Goal: Task Accomplishment & Management: Complete application form

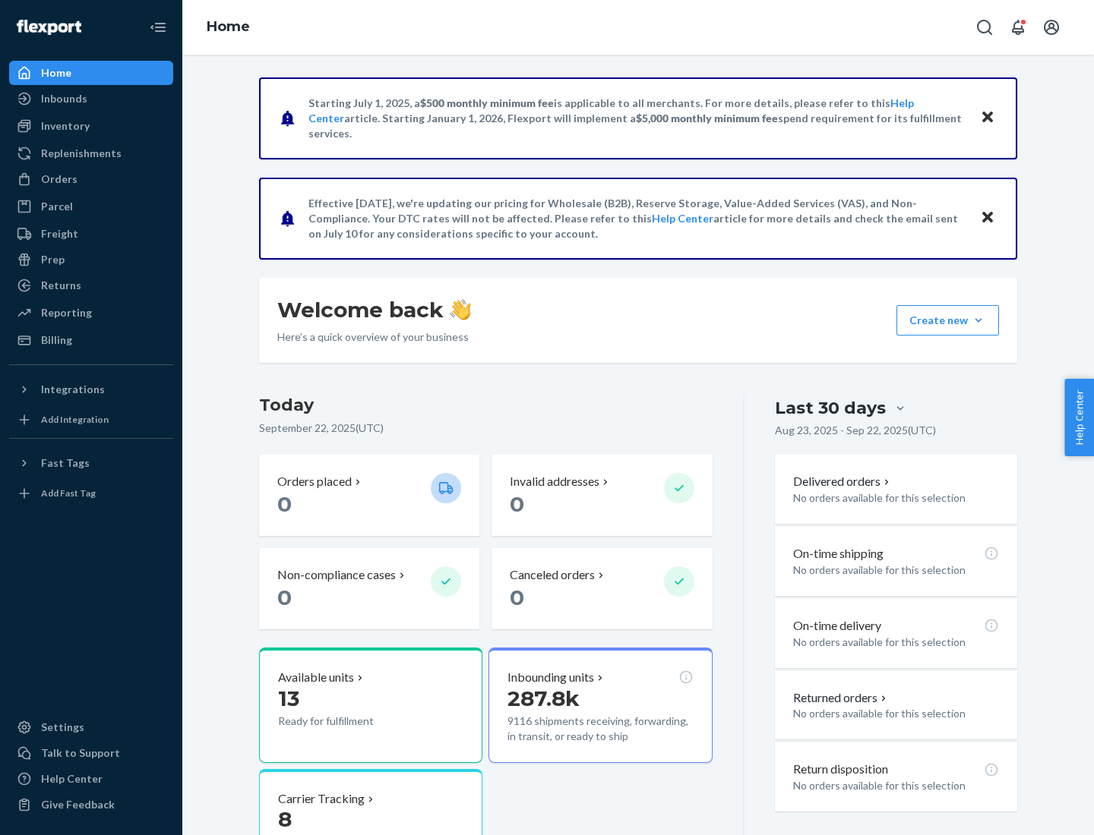
click at [978, 321] on button "Create new Create new inbound Create new order Create new product" at bounding box center [947, 320] width 103 height 30
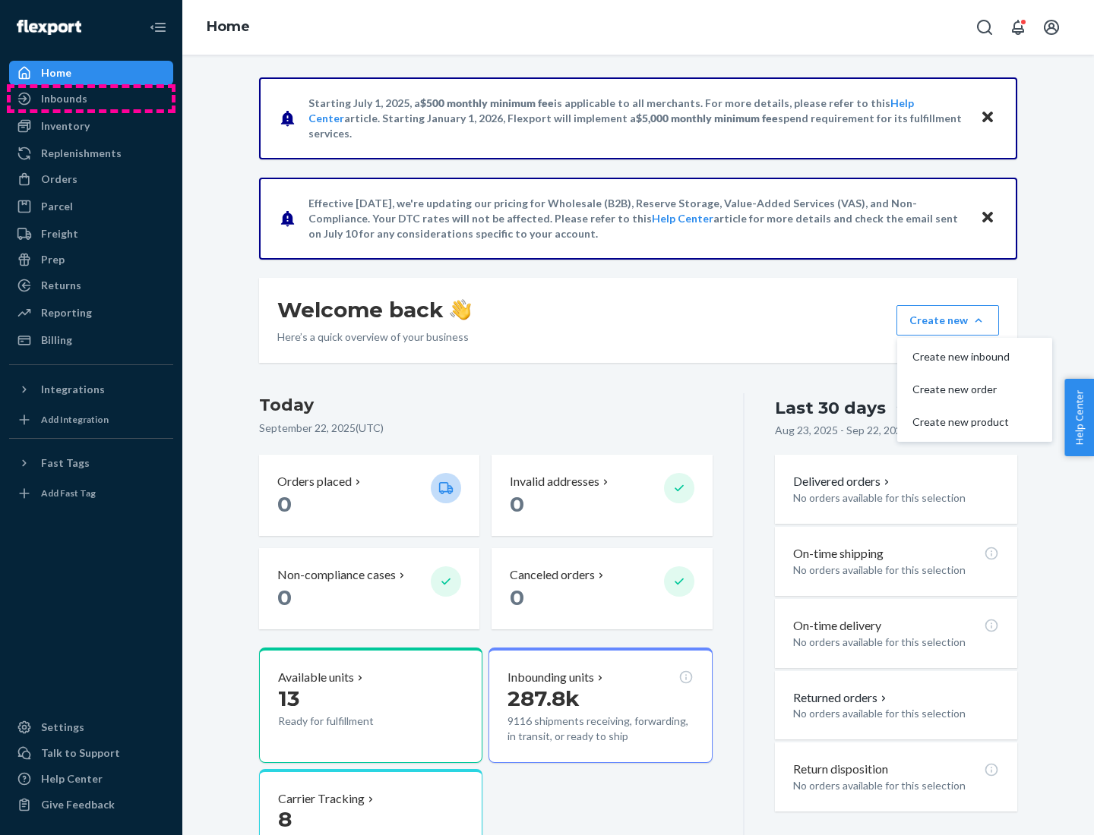
click at [91, 99] on div "Inbounds" at bounding box center [91, 98] width 161 height 21
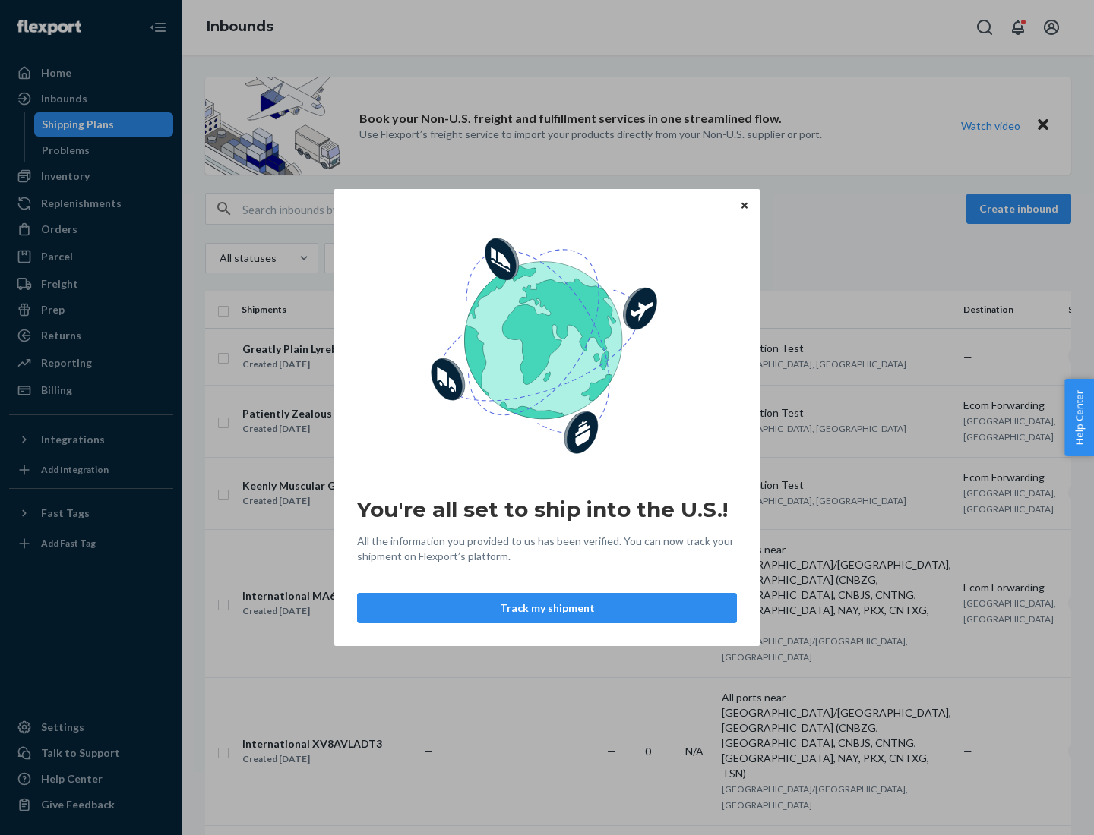
click at [91, 176] on div "You're all set to ship into the U.S.! All the information you provided to us ha…" at bounding box center [547, 417] width 1094 height 835
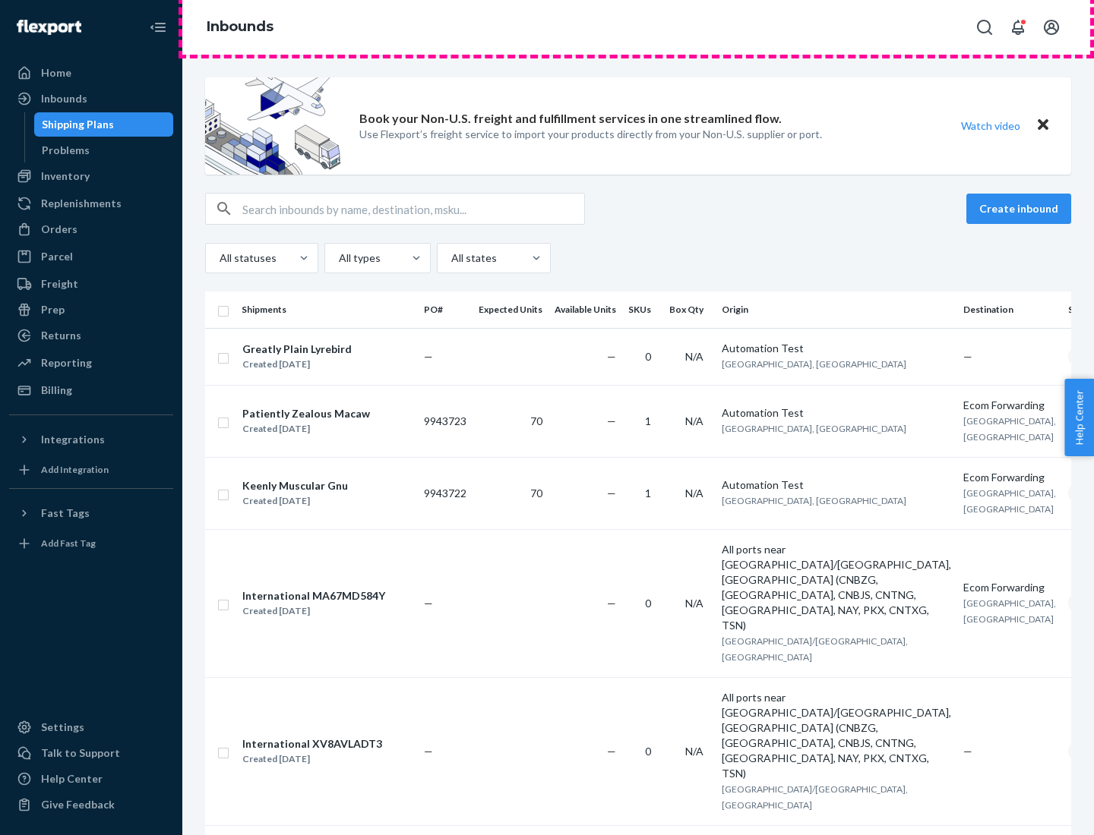
click at [638, 27] on div "Inbounds" at bounding box center [637, 27] width 911 height 55
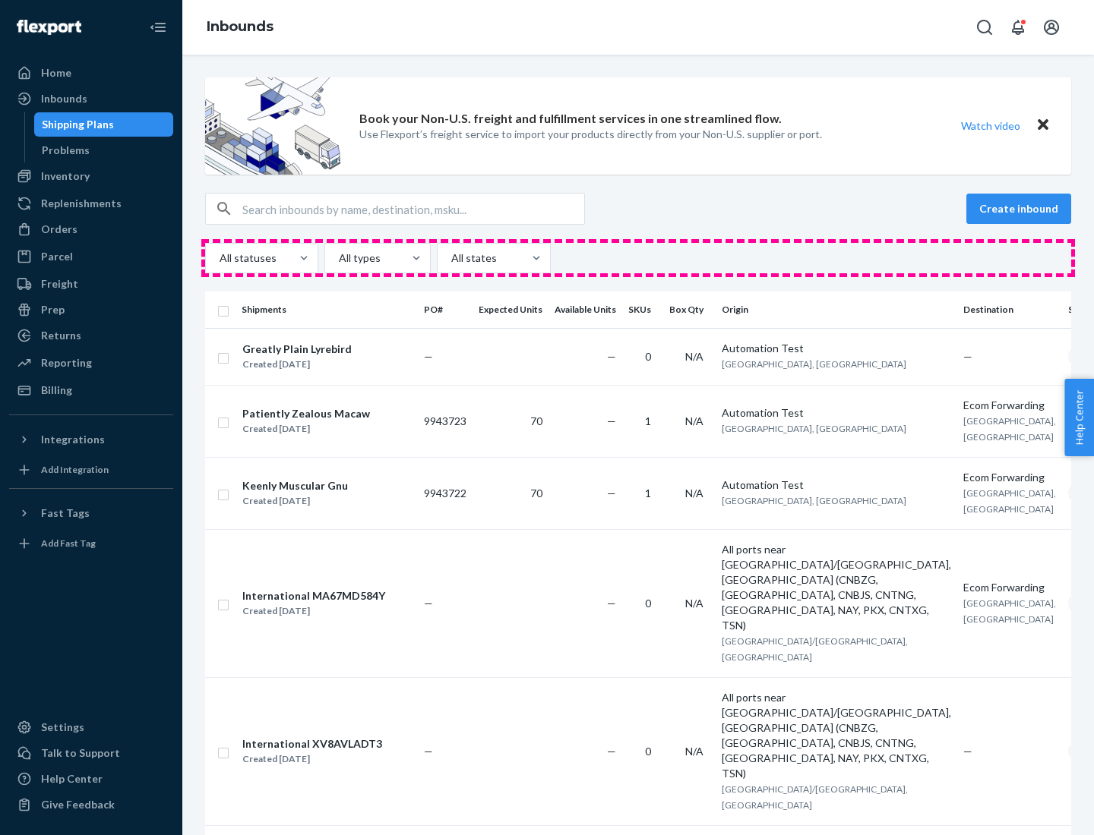
click at [638, 258] on div "All statuses All types All states" at bounding box center [638, 258] width 866 height 30
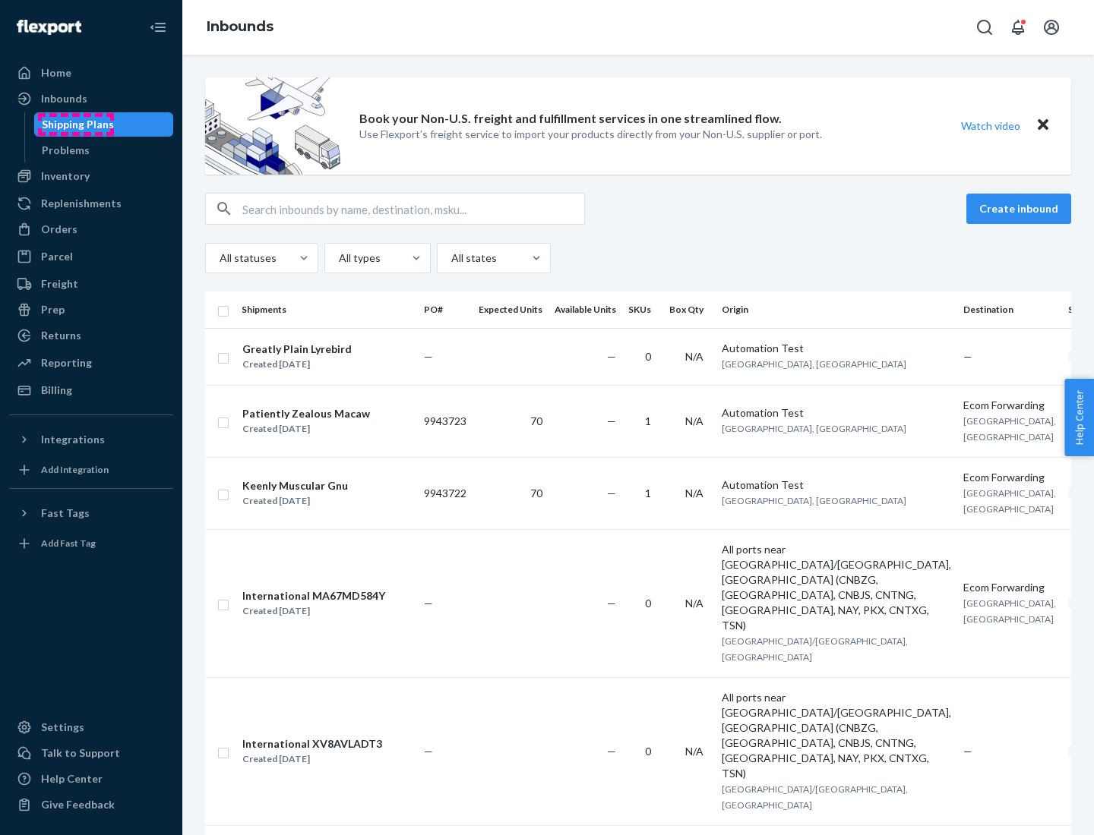
click at [75, 125] on div "Shipping Plans" at bounding box center [78, 124] width 72 height 15
click at [1021, 209] on button "Create inbound" at bounding box center [1018, 209] width 105 height 30
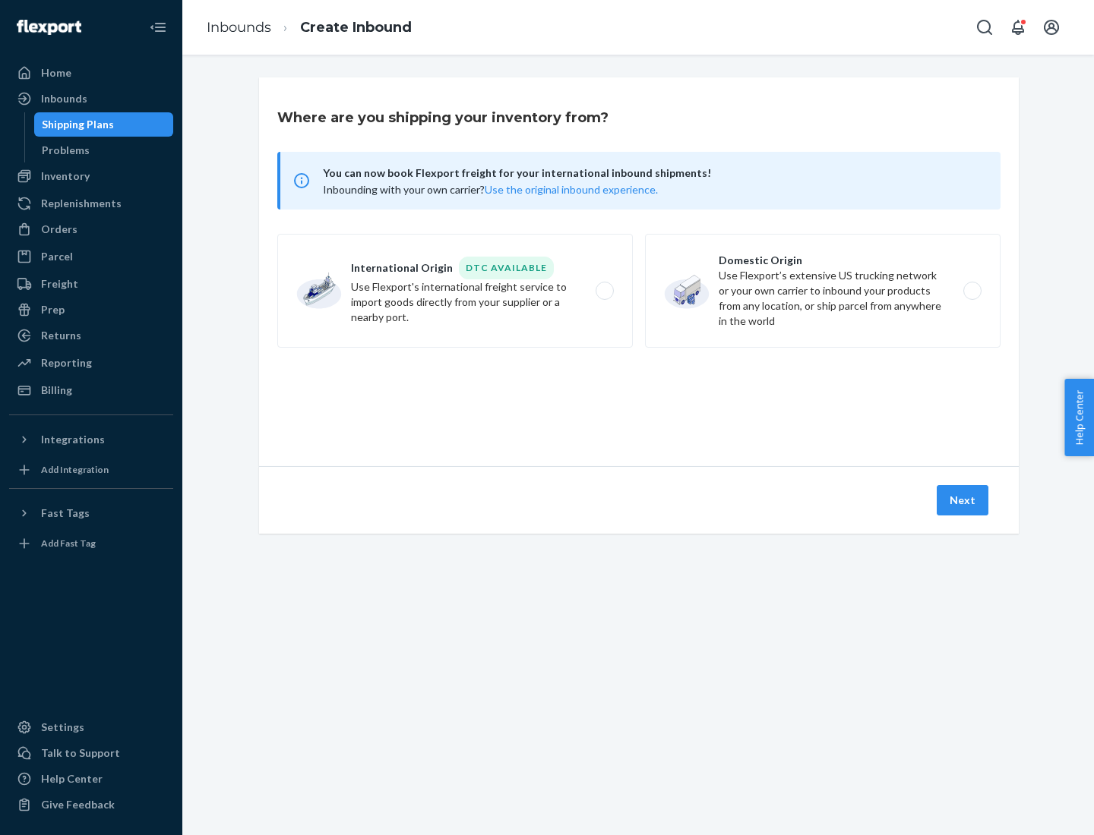
click at [455, 291] on label "International Origin DTC Available Use Flexport's international freight service…" at bounding box center [454, 291] width 355 height 114
click at [604, 291] on input "International Origin DTC Available Use Flexport's international freight service…" at bounding box center [609, 291] width 10 height 10
radio input "true"
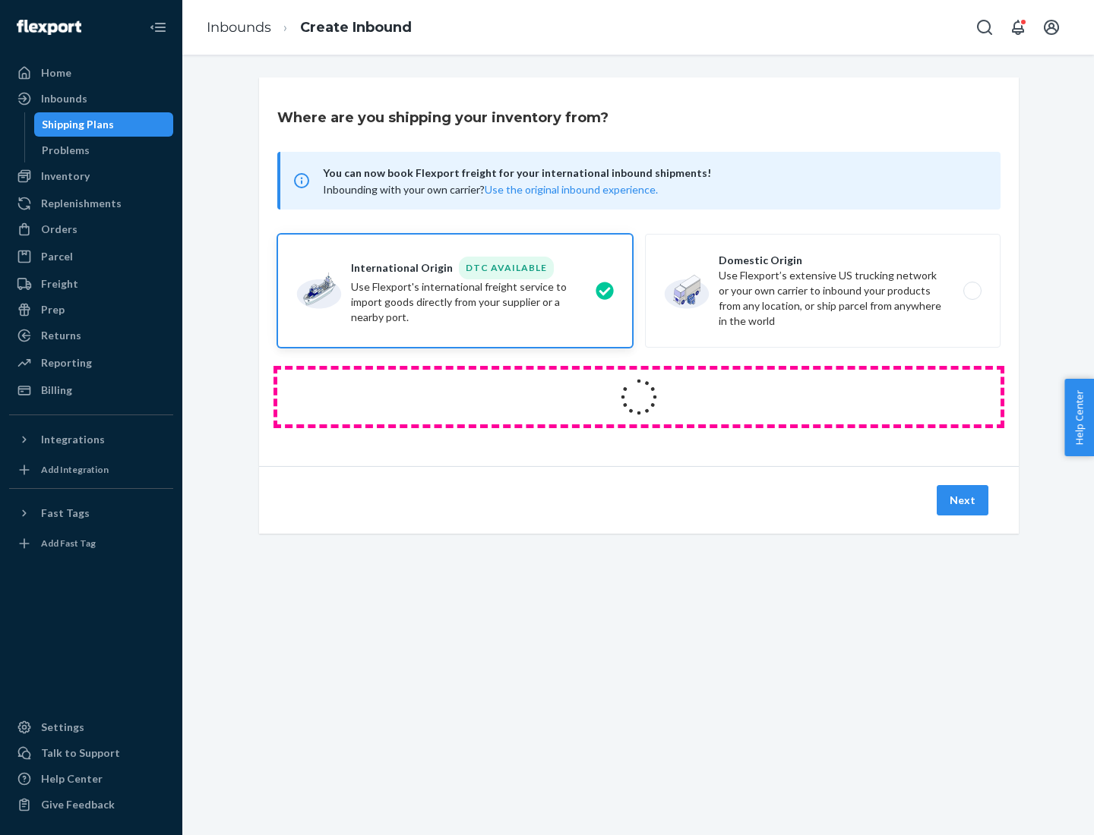
click at [639, 397] on icon at bounding box center [638, 397] width 60 height 60
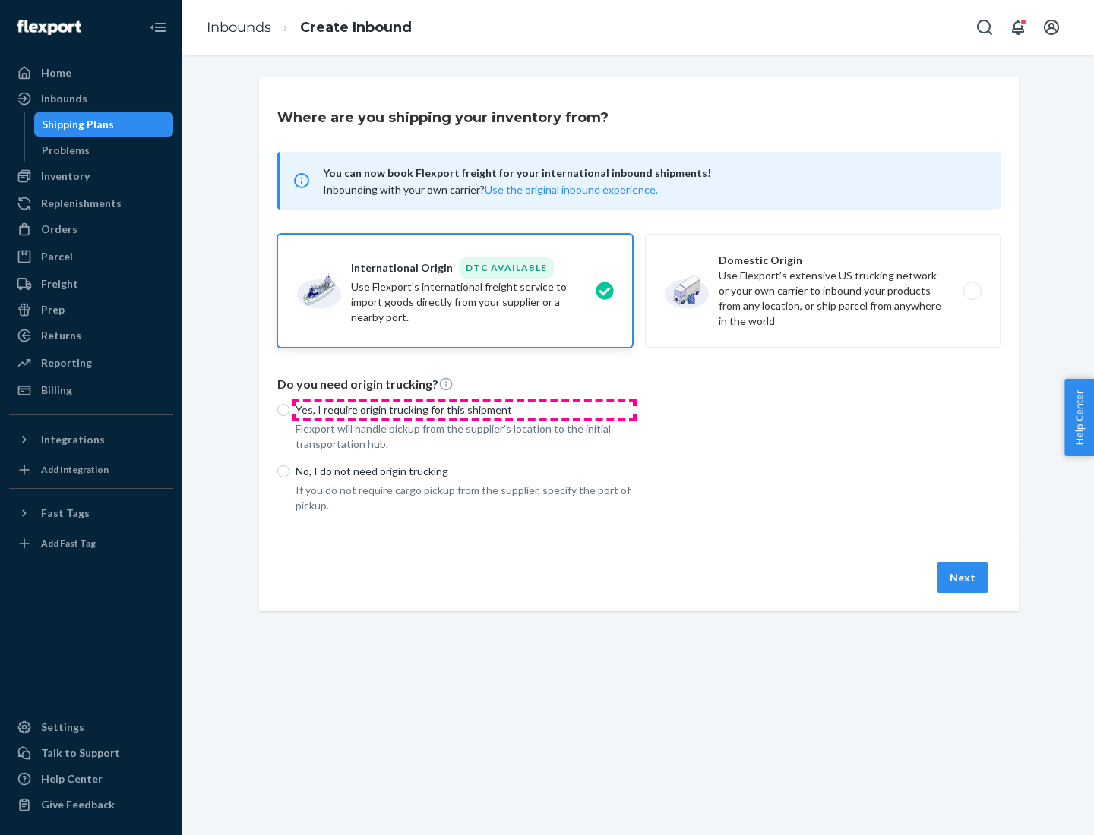
click at [464, 409] on p "Yes, I require origin trucking for this shipment" at bounding box center [463, 410] width 337 height 15
click at [289, 409] on input "Yes, I require origin trucking for this shipment" at bounding box center [283, 410] width 12 height 12
radio input "true"
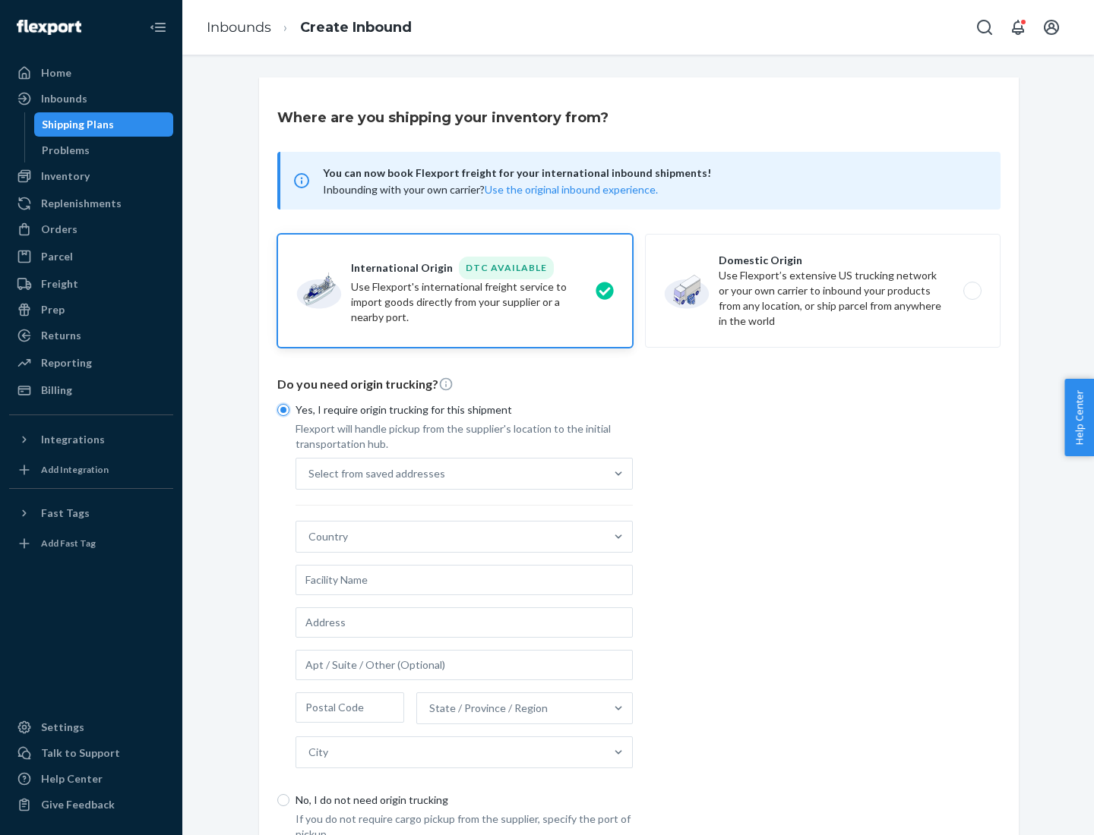
scroll to position [29, 0]
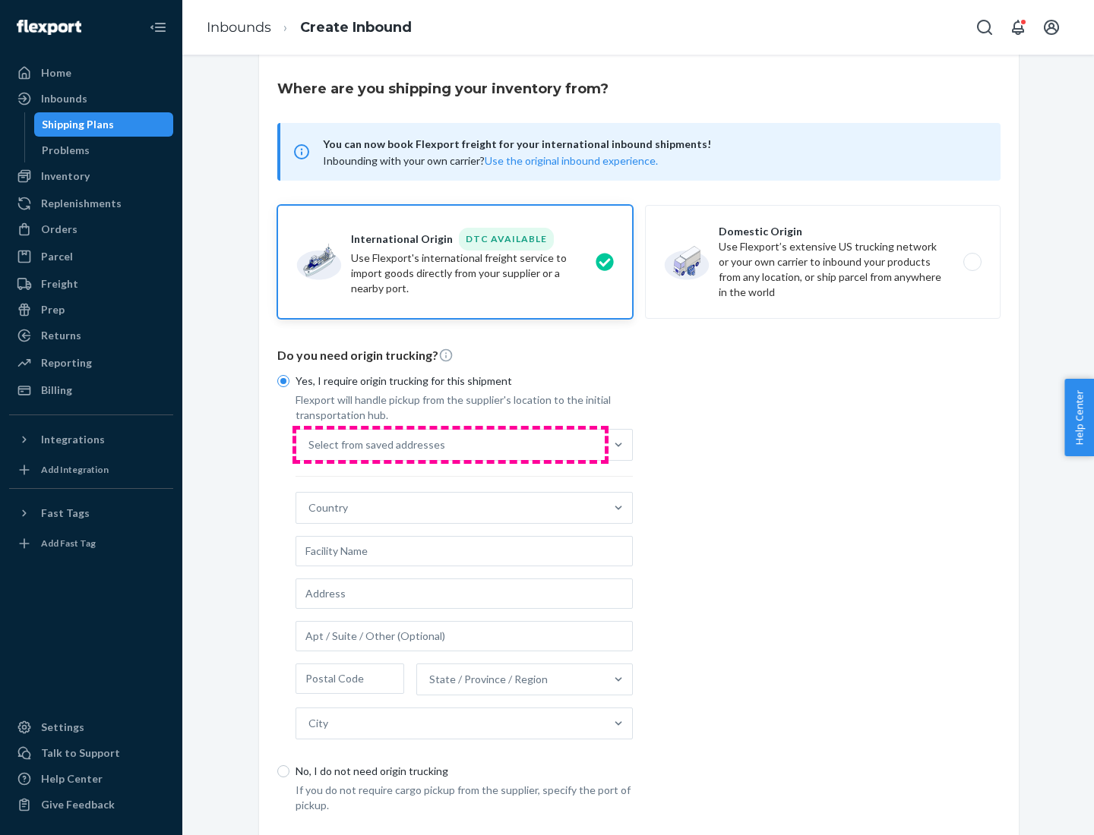
click at [450, 444] on div "Select from saved addresses" at bounding box center [450, 445] width 308 height 30
click at [310, 444] on input "Select from saved addresses" at bounding box center [309, 444] width 2 height 15
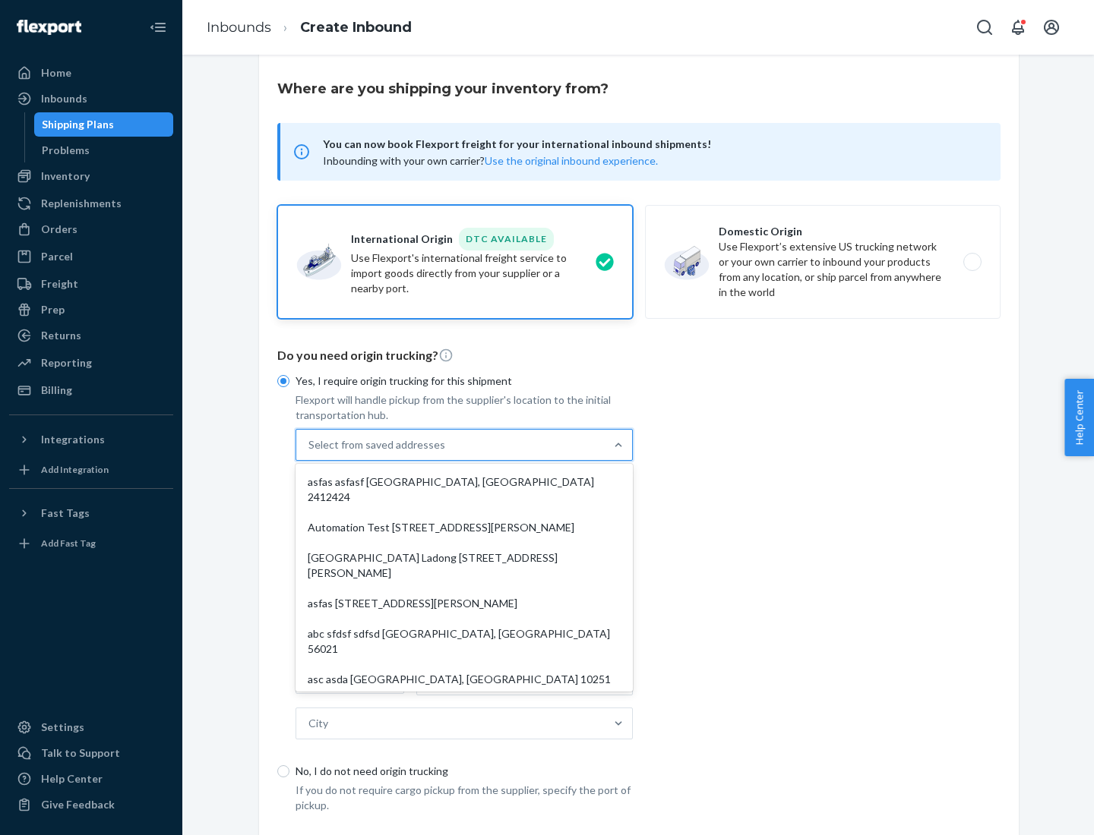
scroll to position [66, 0]
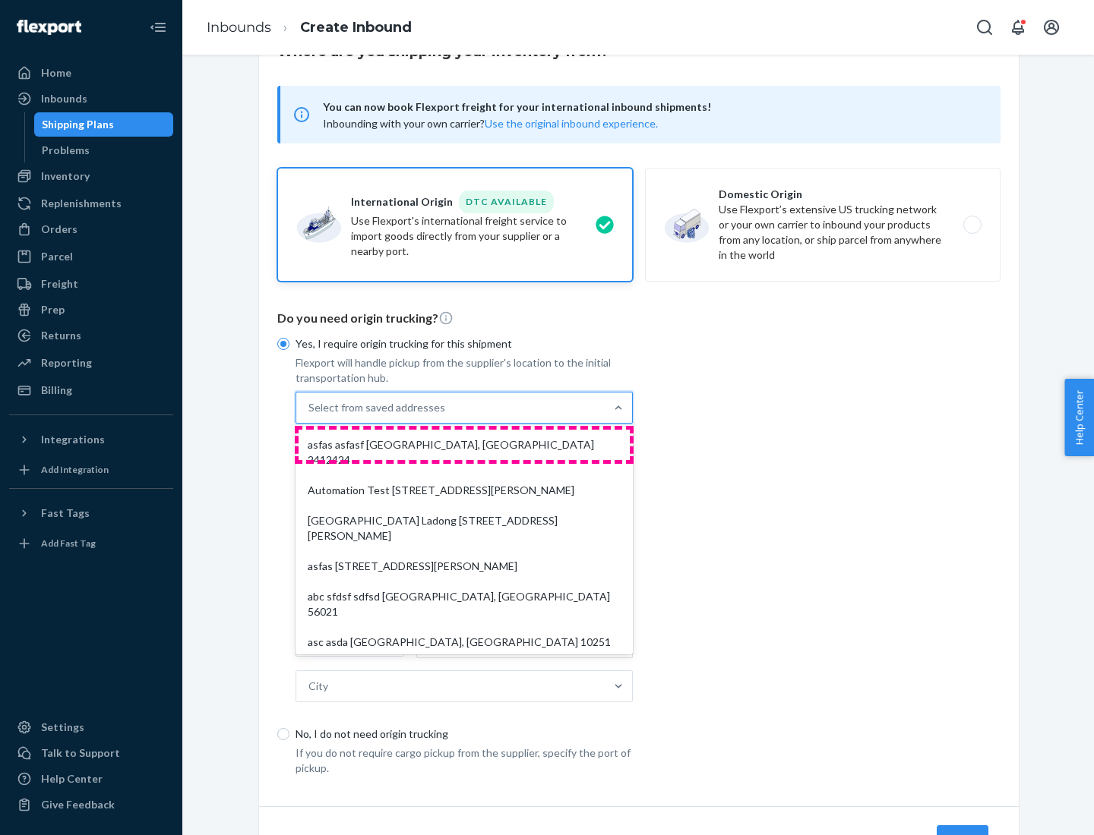
click at [464, 444] on div "asfas asfasf [GEOGRAPHIC_DATA], [GEOGRAPHIC_DATA] 2412424" at bounding box center [463, 453] width 331 height 46
click at [310, 415] on input "option asfas asfasf [GEOGRAPHIC_DATA], [GEOGRAPHIC_DATA] 2412424 focused, 1 of …" at bounding box center [309, 407] width 2 height 15
type input "asfas"
type input "asfasf"
type input "2412424"
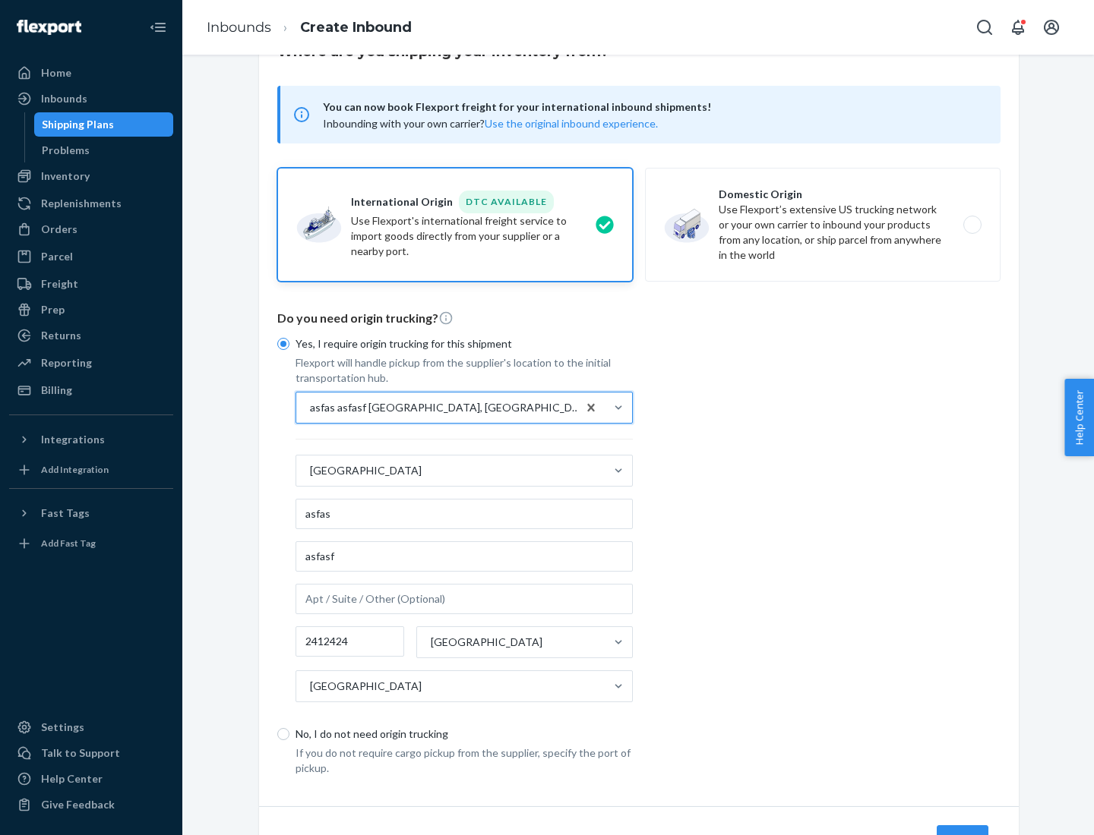
scroll to position [141, 0]
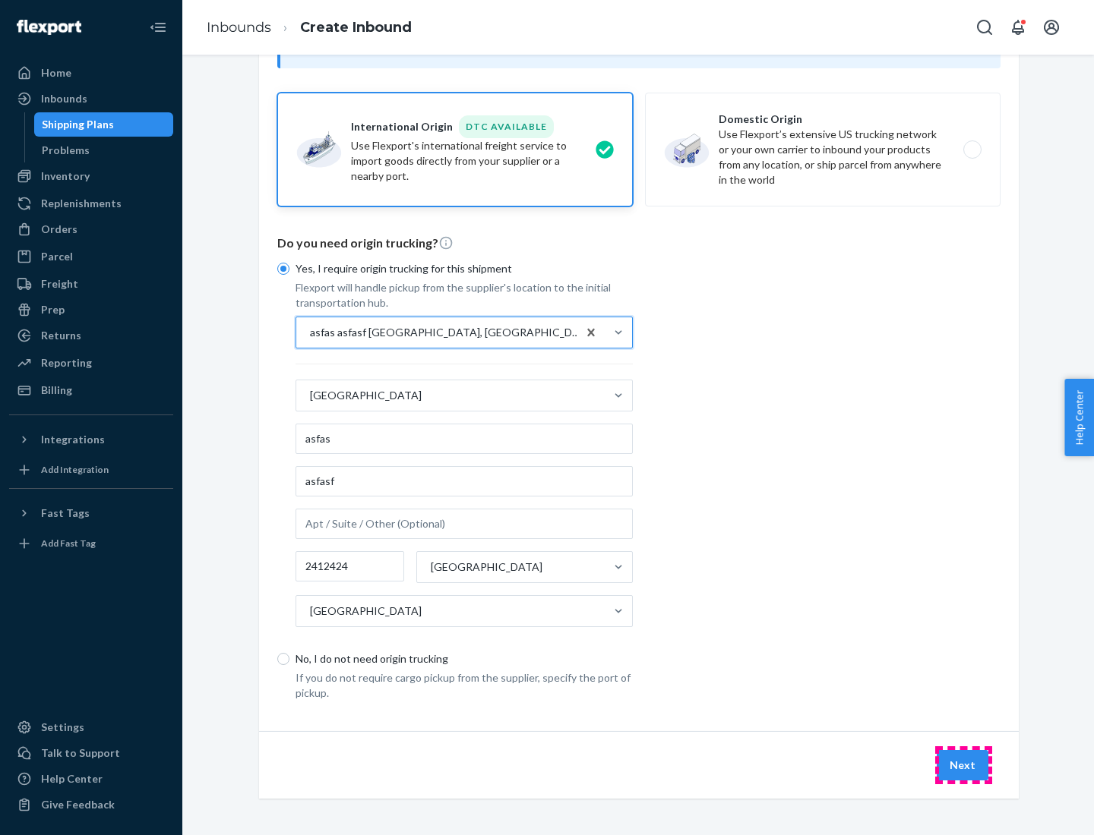
click at [963, 765] on button "Next" at bounding box center [962, 765] width 52 height 30
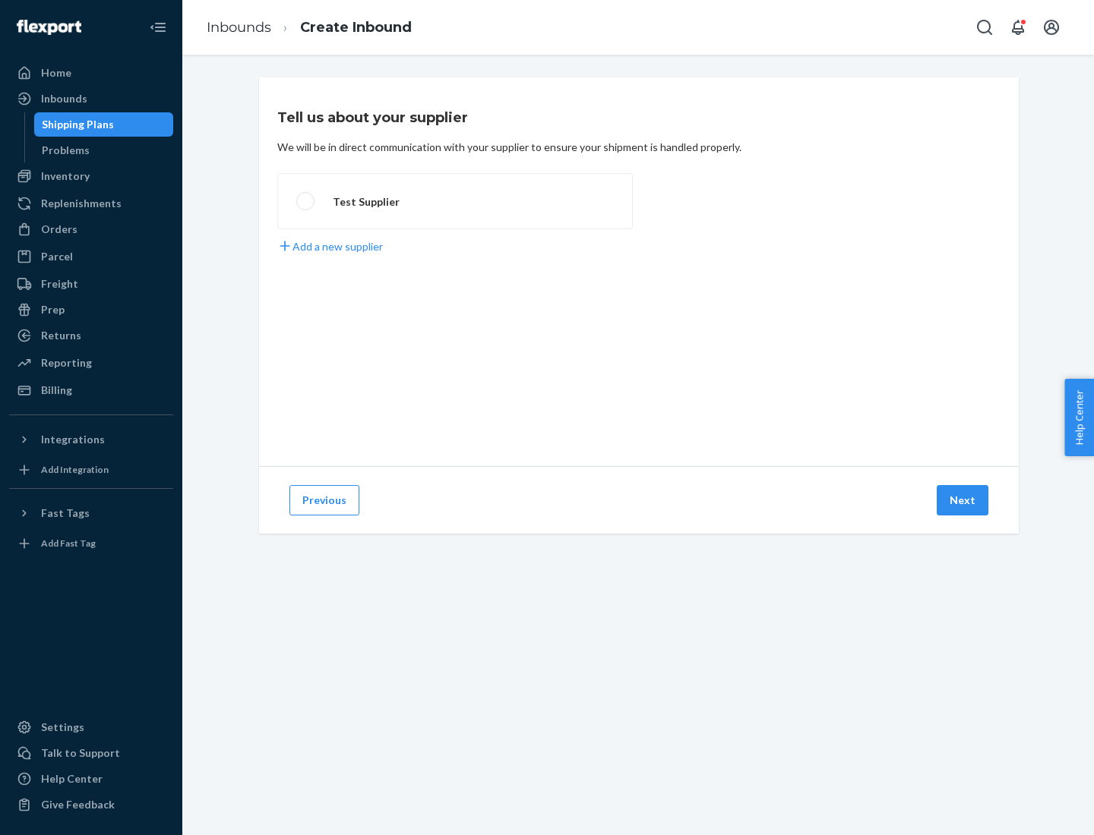
click at [455, 201] on label "Test Supplier" at bounding box center [454, 201] width 355 height 56
click at [306, 201] on input "Test Supplier" at bounding box center [301, 202] width 10 height 10
radio input "true"
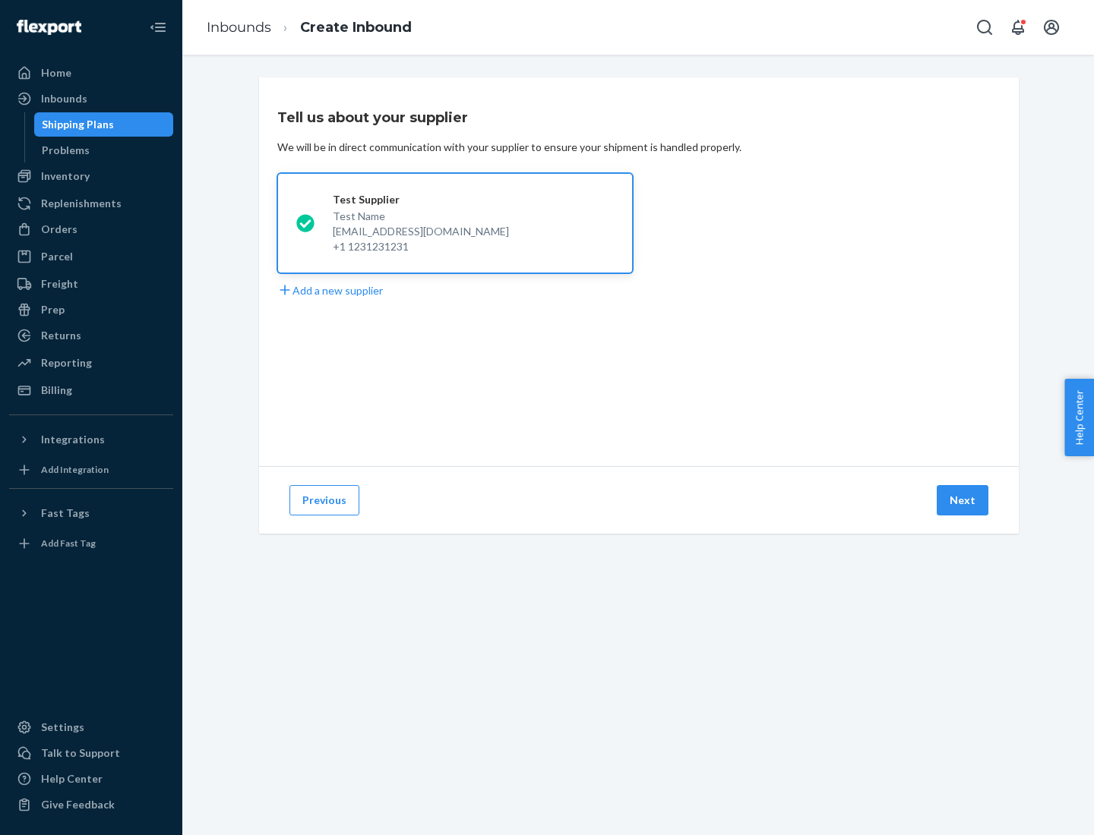
click at [963, 501] on button "Next" at bounding box center [962, 500] width 52 height 30
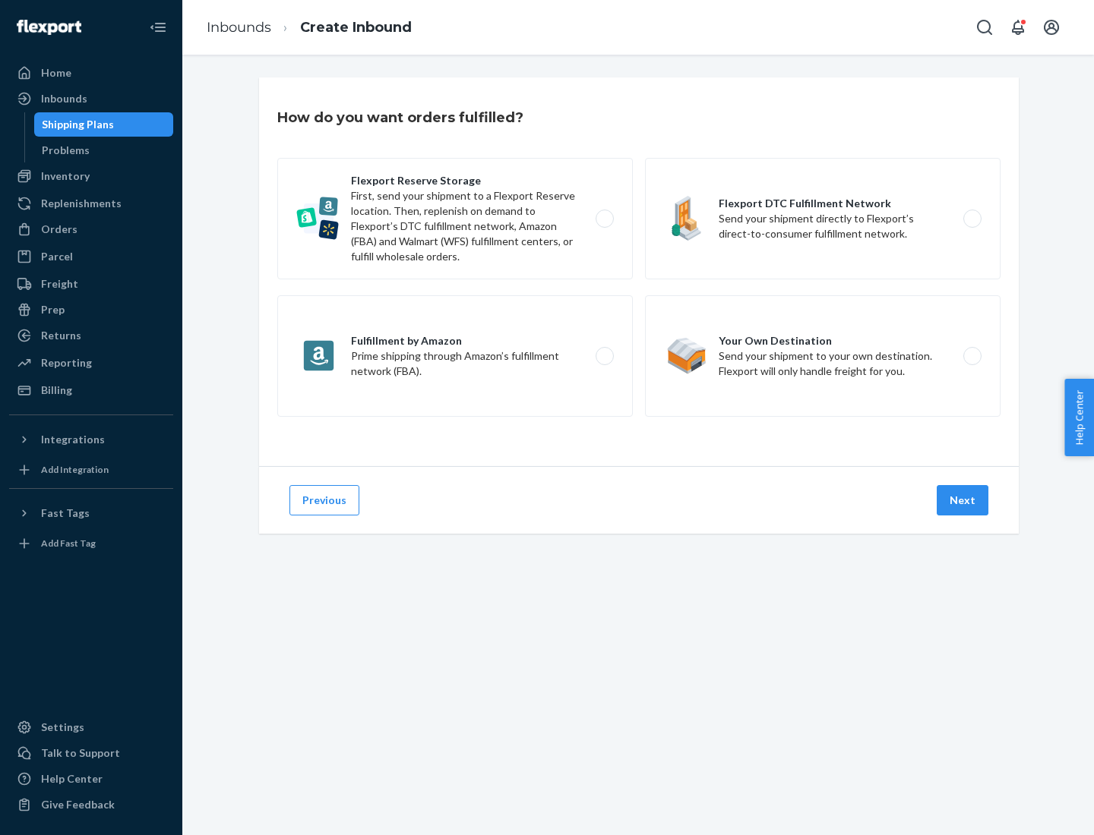
click at [455, 356] on label "Fulfillment by Amazon Prime shipping through Amazon’s fulfillment network (FBA)." at bounding box center [454, 356] width 355 height 122
click at [604, 356] on input "Fulfillment by Amazon Prime shipping through Amazon’s fulfillment network (FBA)." at bounding box center [609, 357] width 10 height 10
radio input "true"
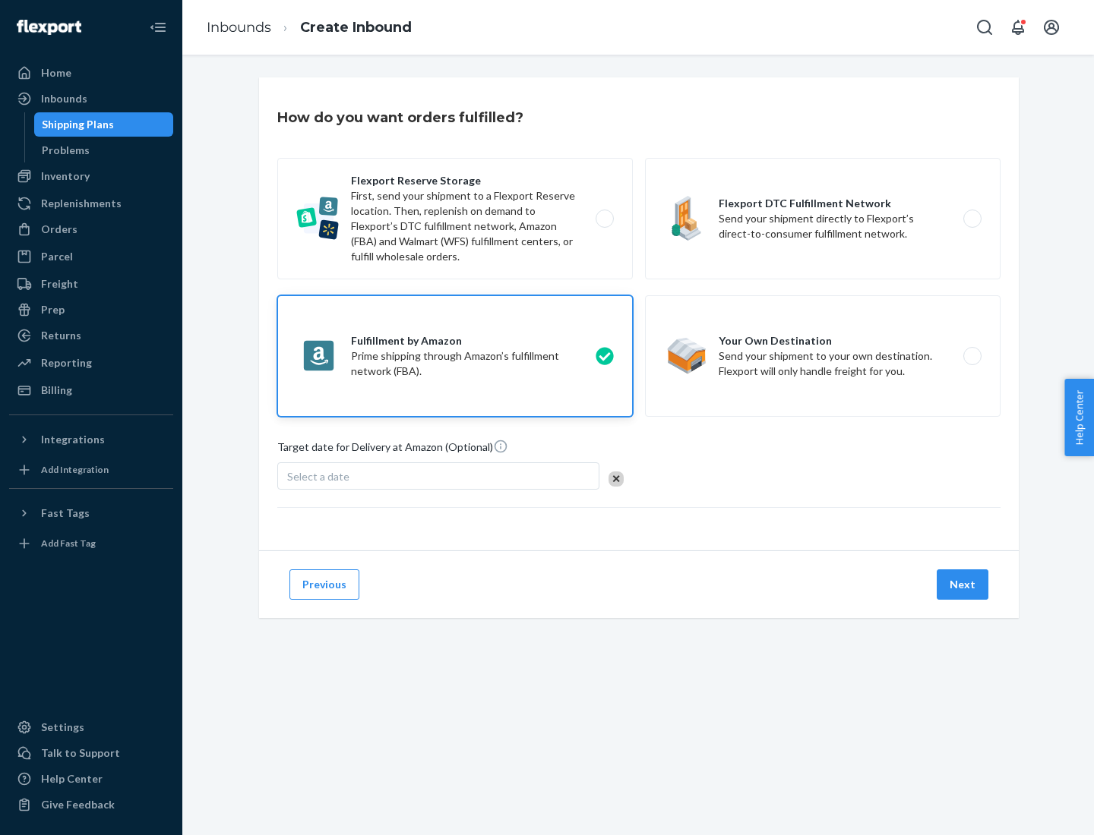
click at [963, 585] on button "Next" at bounding box center [962, 585] width 52 height 30
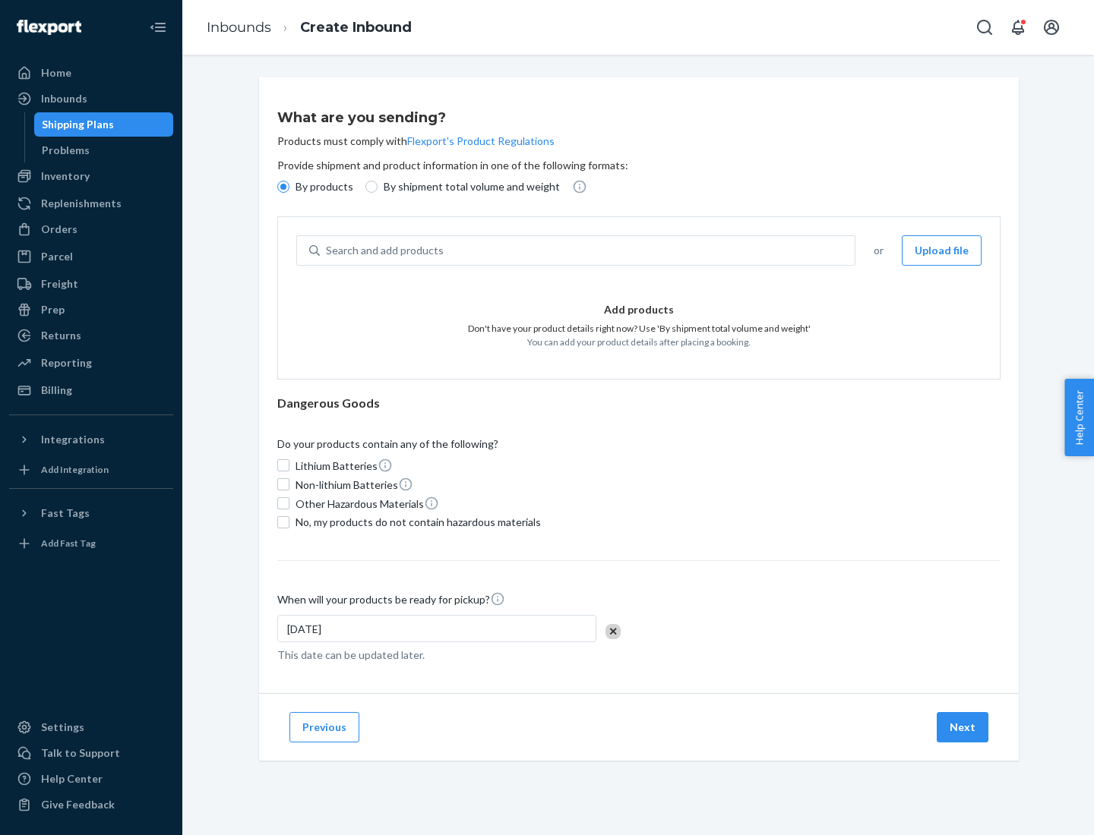
click at [467, 187] on p "By shipment total volume and weight" at bounding box center [472, 186] width 176 height 15
click at [377, 187] on input "By shipment total volume and weight" at bounding box center [371, 187] width 12 height 12
radio input "true"
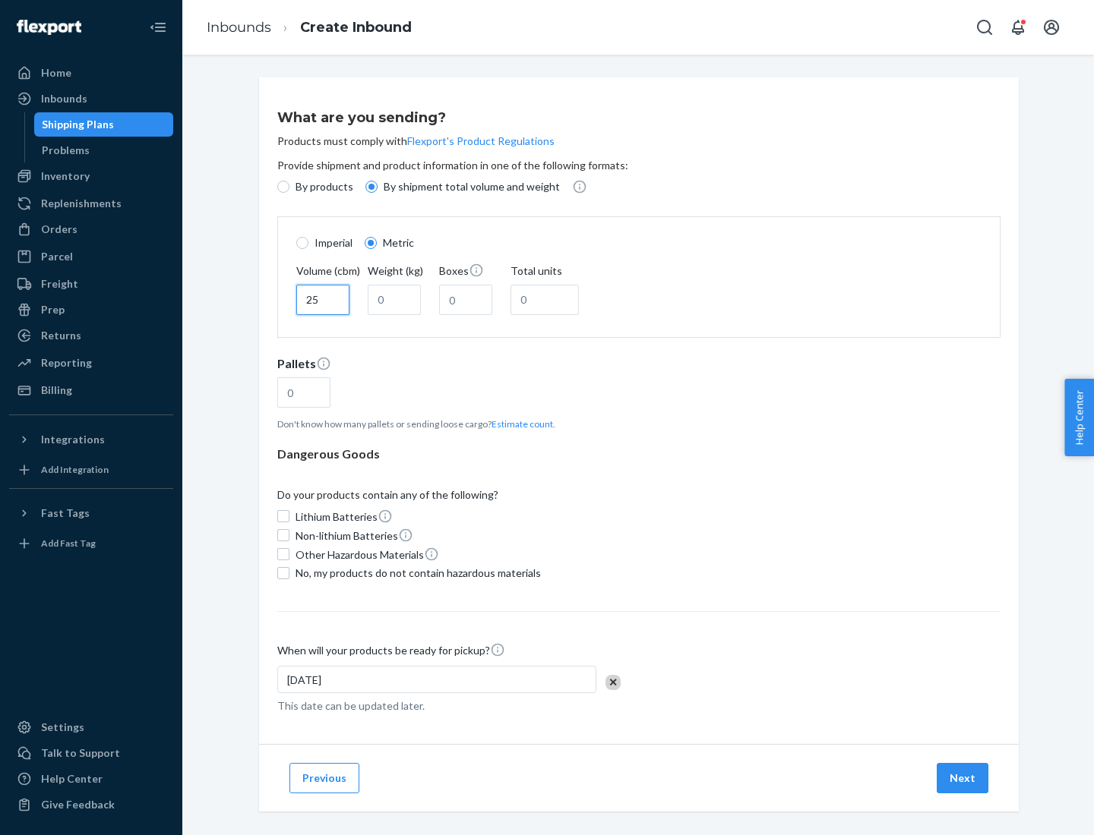
type input "25"
type input "100"
type input "50"
type input "500"
click at [519, 424] on button "Estimate count" at bounding box center [522, 424] width 62 height 13
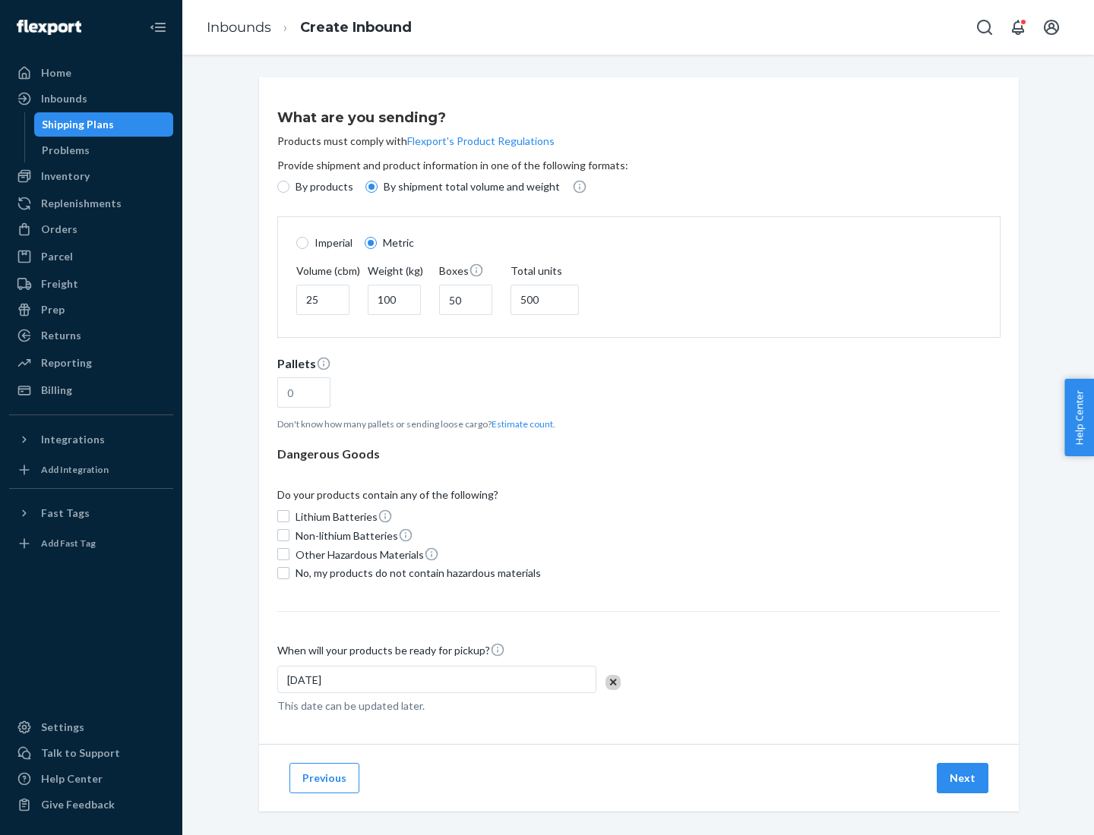
type input "16"
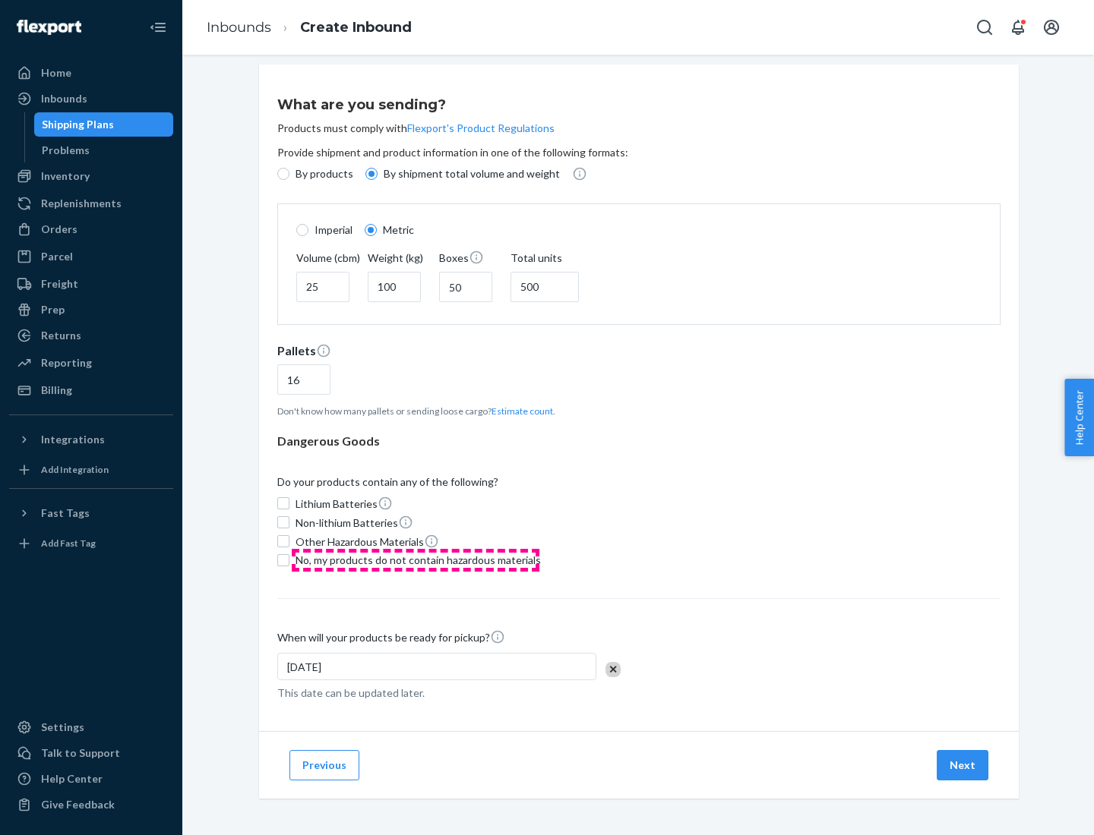
click at [415, 560] on span "No, my products do not contain hazardous materials" at bounding box center [417, 560] width 245 height 15
click at [289, 560] on input "No, my products do not contain hazardous materials" at bounding box center [283, 560] width 12 height 12
checkbox input "true"
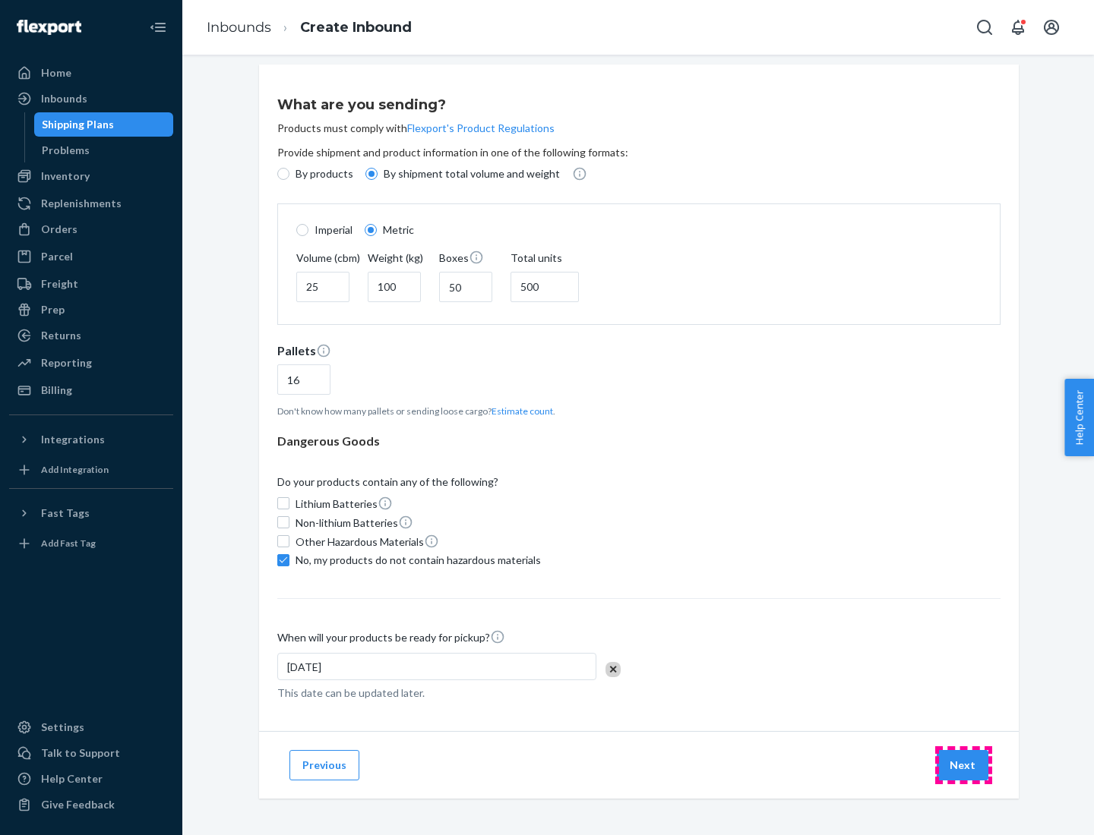
click at [963, 765] on button "Next" at bounding box center [962, 765] width 52 height 30
